Goal: Task Accomplishment & Management: Use online tool/utility

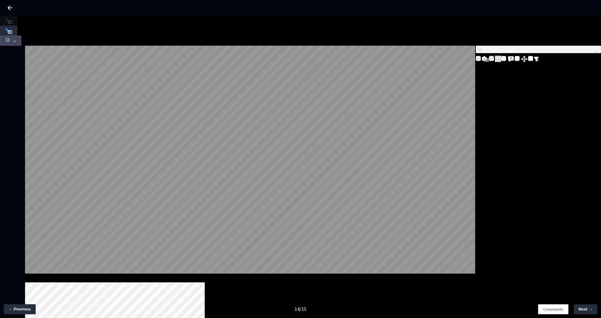
click at [11, 37] on span "button" at bounding box center [8, 41] width 6 height 8
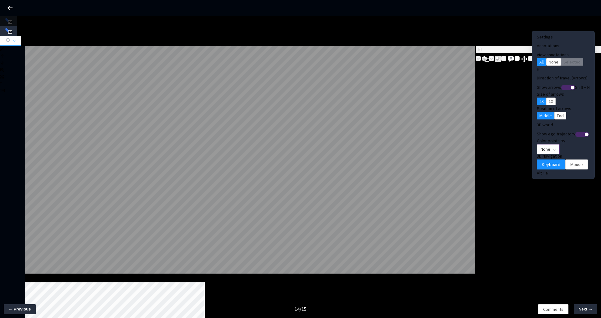
click at [540, 145] on span "None" at bounding box center [547, 149] width 15 height 9
click at [541, 162] on div "Point Intensity" at bounding box center [537, 158] width 21 height 7
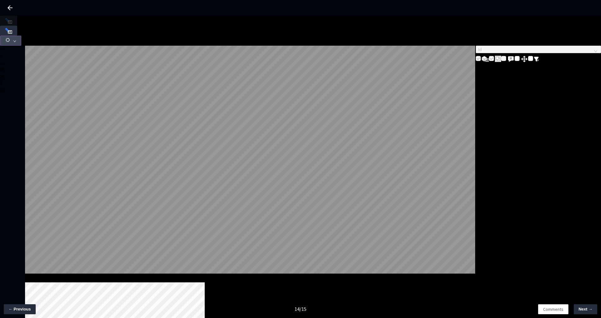
click at [21, 36] on button "button" at bounding box center [10, 41] width 21 height 10
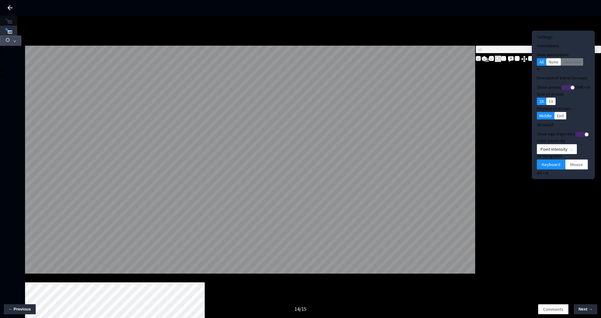
click at [21, 36] on button "button" at bounding box center [10, 41] width 21 height 10
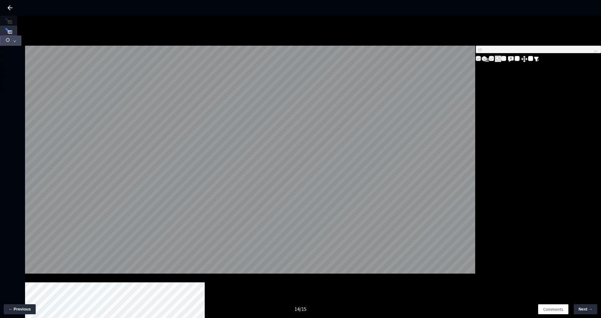
click at [21, 36] on button "button" at bounding box center [10, 41] width 21 height 10
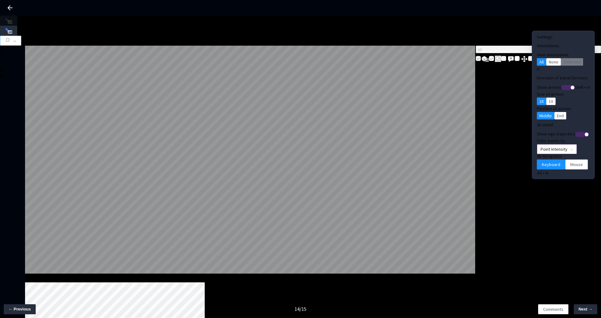
click at [552, 145] on span "Point Intensity" at bounding box center [556, 149] width 33 height 9
click at [21, 36] on button "button" at bounding box center [10, 41] width 21 height 10
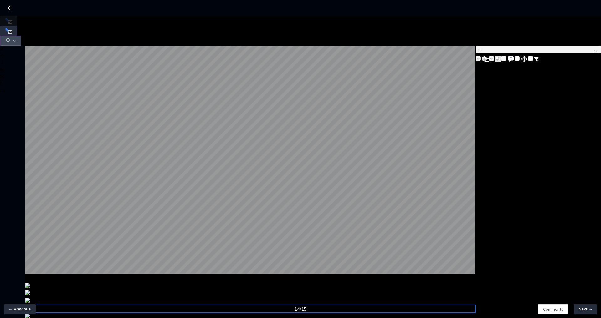
click at [21, 36] on button "button" at bounding box center [10, 41] width 21 height 10
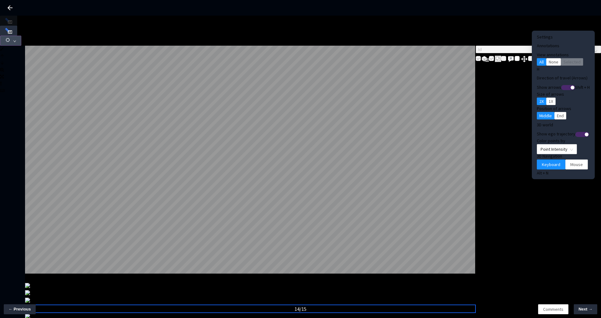
click at [16, 40] on icon "down" at bounding box center [14, 41] width 3 height 3
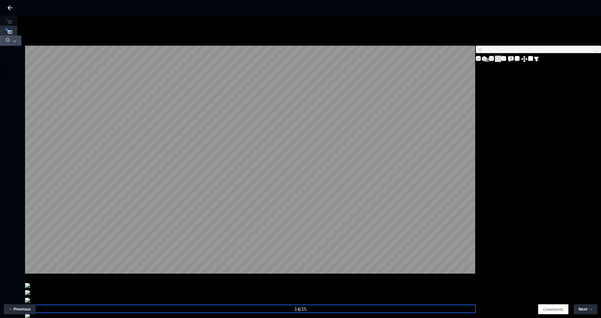
click at [16, 40] on icon "down" at bounding box center [14, 41] width 3 height 3
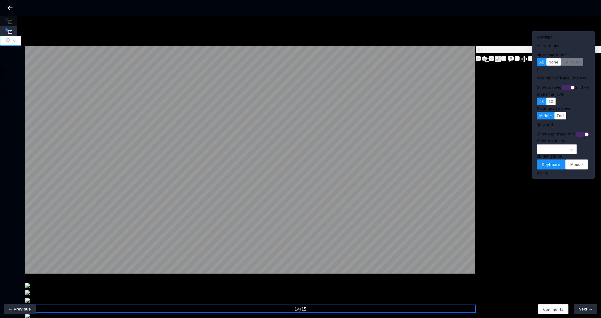
click at [547, 145] on span "Point Intensity" at bounding box center [556, 149] width 33 height 9
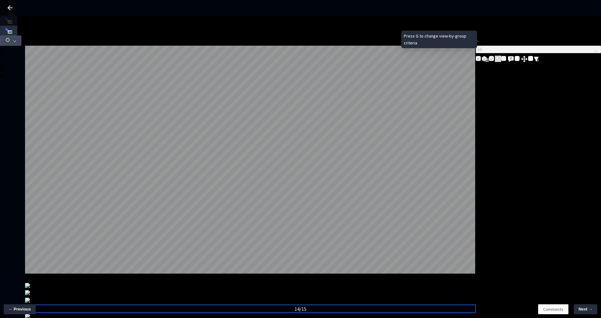
click at [21, 36] on button "button" at bounding box center [10, 41] width 21 height 10
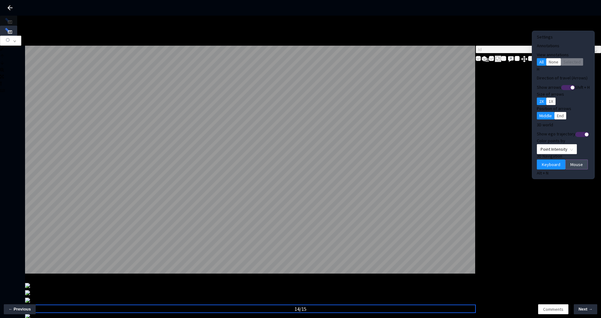
click at [570, 161] on span "Mouse" at bounding box center [576, 164] width 13 height 7
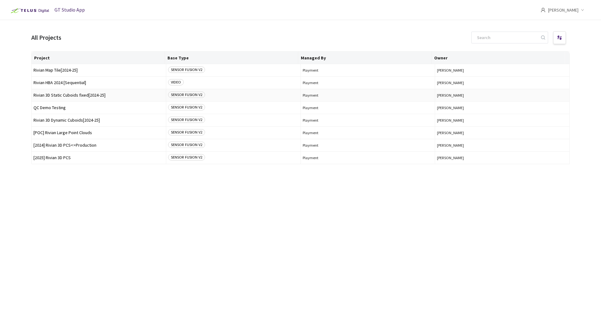
click at [86, 97] on span "Rivian 3D Static Cuboids fixed[2024-25]" at bounding box center [98, 95] width 130 height 5
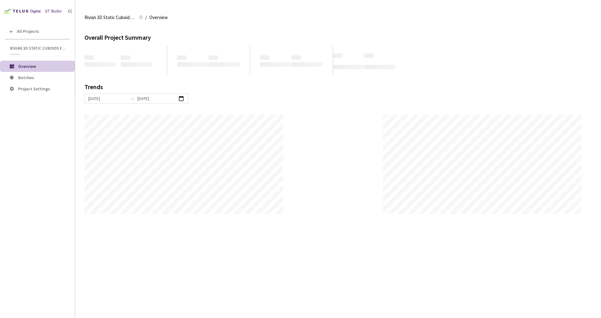
scroll to position [318, 601]
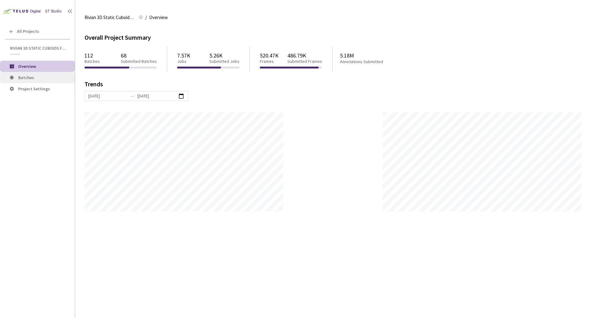
click at [46, 79] on span "Batches" at bounding box center [44, 77] width 52 height 5
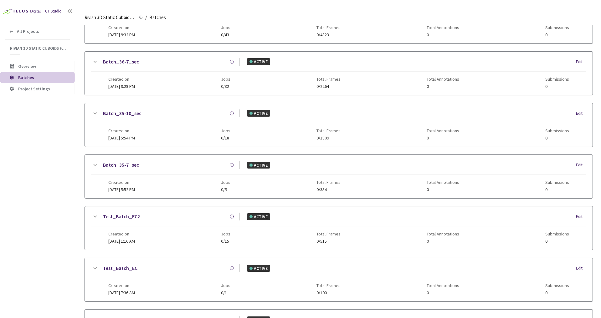
scroll to position [50, 0]
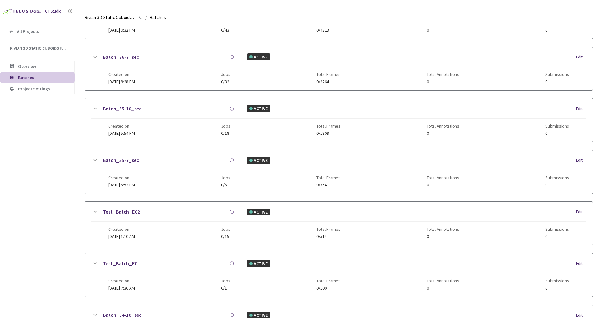
click at [133, 213] on link "Test_Batch_EC2" at bounding box center [121, 212] width 37 height 8
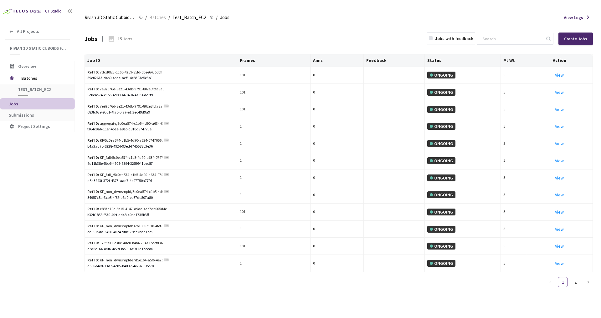
click at [351, 38] on div "Jobs 15 Jobs Jobs with feedback Create Jobs" at bounding box center [338, 39] width 508 height 28
click at [561, 249] on link "View This will only let you view the job and not perform the labelling task." at bounding box center [559, 246] width 9 height 6
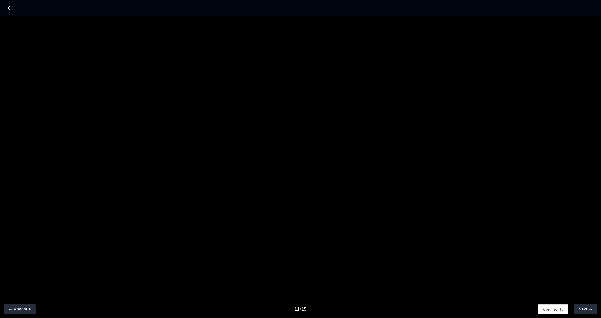
click at [13, 8] on icon at bounding box center [10, 8] width 8 height 8
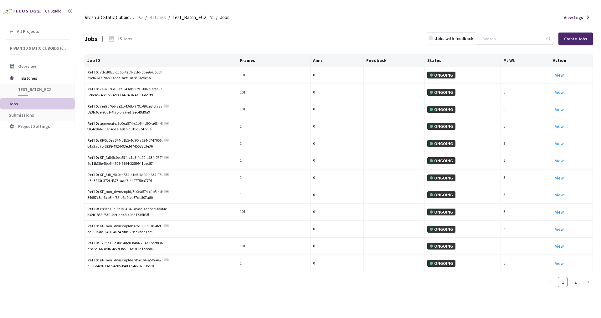
click at [444, 287] on div "Job ID Frames Anns Feedback Status Pt.Wt Action Ref ID: 7dcd0f23-1c6b-4259-85fd…" at bounding box center [338, 173] width 508 height 238
click at [244, 36] on div "Jobs 15 Jobs Jobs with feedback Create Jobs" at bounding box center [338, 39] width 508 height 28
click at [154, 19] on span "Batches" at bounding box center [157, 18] width 17 height 8
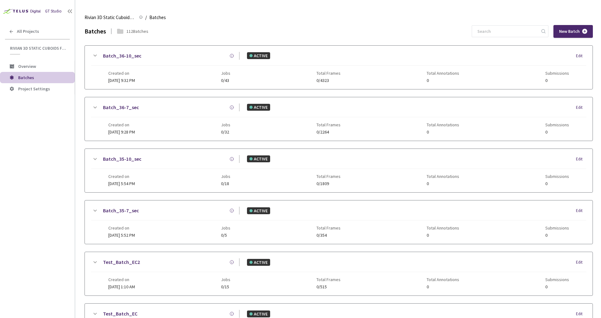
click at [124, 262] on link "Test_Batch_EC2" at bounding box center [121, 262] width 37 height 8
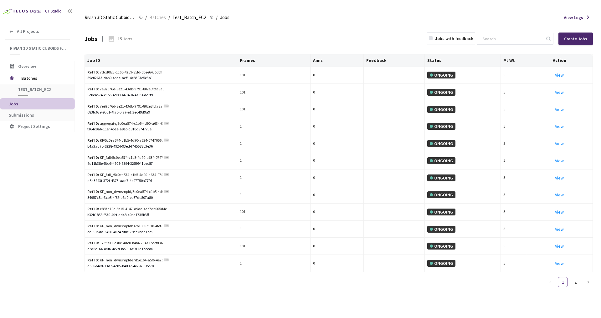
click at [308, 40] on div "Jobs 15 Jobs Jobs with feedback Create Jobs" at bounding box center [338, 39] width 508 height 28
click at [338, 18] on div "Rivian 3D Static Cuboids fixed[2024-25] Rivian 3D Static Cuboids fixed[2024-25]…" at bounding box center [338, 17] width 508 height 15
click at [555, 128] on div "View" at bounding box center [559, 126] width 61 height 7
click at [559, 128] on link "View This will only let you view the job and not perform the labelling task." at bounding box center [559, 127] width 9 height 6
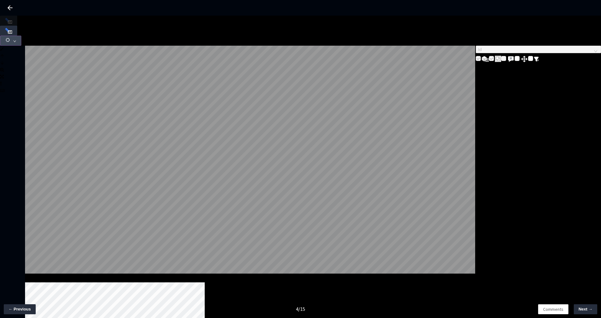
click at [11, 37] on span "button" at bounding box center [8, 41] width 6 height 8
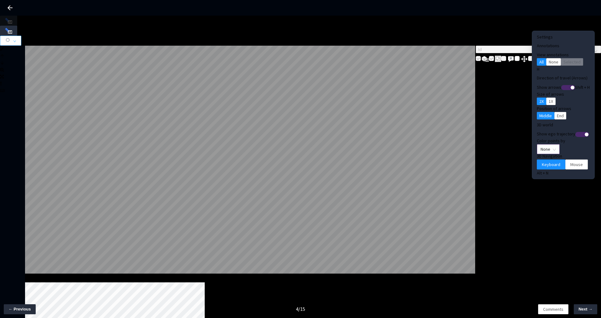
click at [540, 145] on span "None" at bounding box center [547, 149] width 15 height 9
click at [534, 162] on div "Point Intensity" at bounding box center [537, 158] width 21 height 7
click at [570, 161] on span "Mouse" at bounding box center [576, 164] width 13 height 7
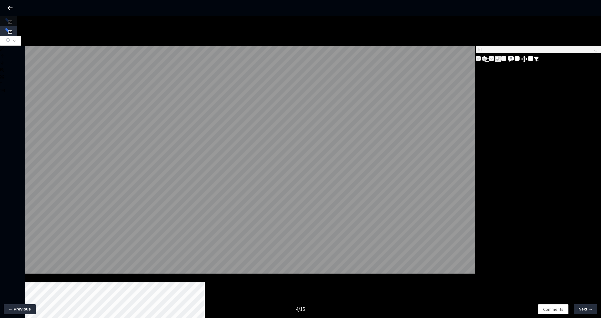
click at [10, 6] on icon at bounding box center [10, 8] width 8 height 8
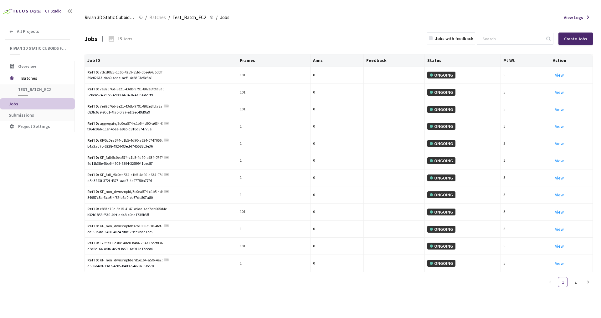
click at [265, 34] on div "Jobs 15 Jobs Jobs with feedback Create Jobs" at bounding box center [338, 39] width 508 height 28
click at [265, 33] on div "Jobs 15 Jobs Jobs with feedback Create Jobs" at bounding box center [338, 39] width 508 height 28
